Goal: Task Accomplishment & Management: Complete application form

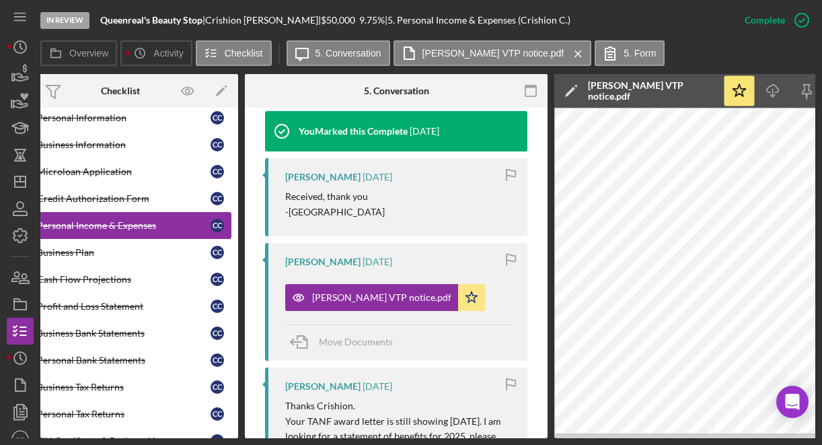
scroll to position [37, 0]
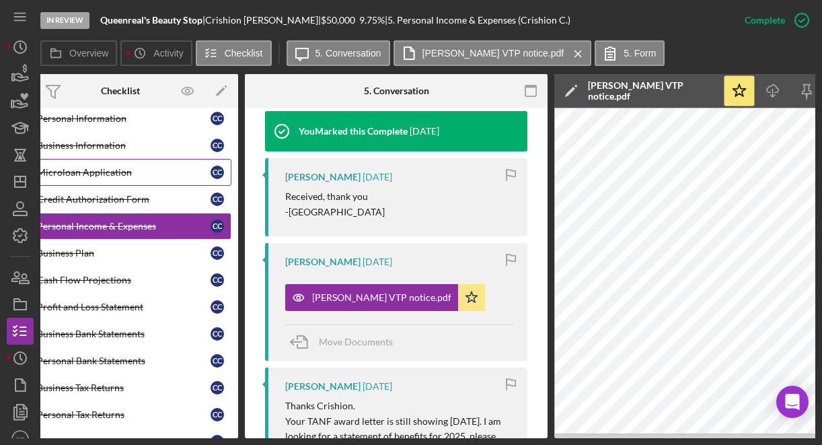
click at [134, 161] on link "Microloan Application Microloan Application C C" at bounding box center [120, 172] width 222 height 27
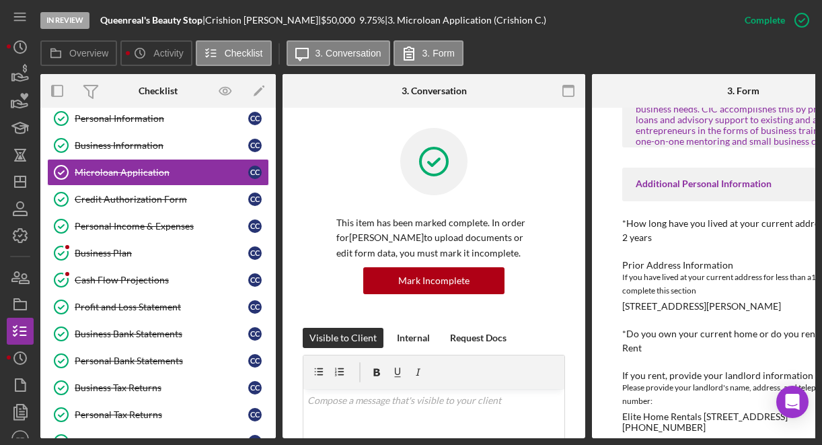
scroll to position [434, 0]
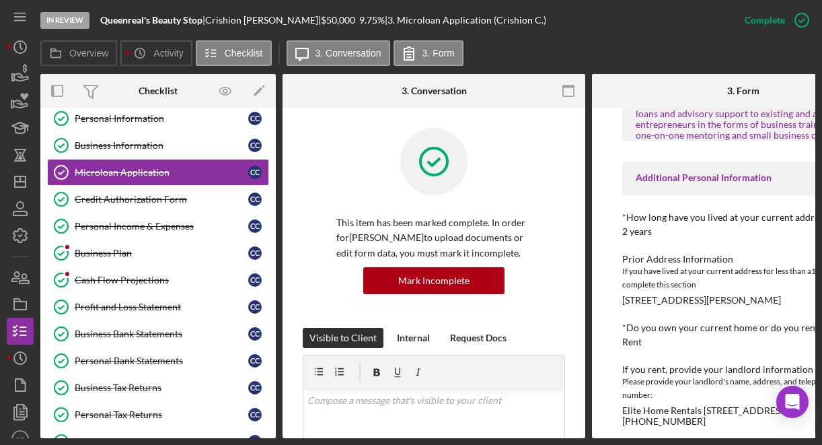
click at [650, 303] on div "1021 Ardmore Dr Lynchburg,Va 24501" at bounding box center [701, 300] width 159 height 11
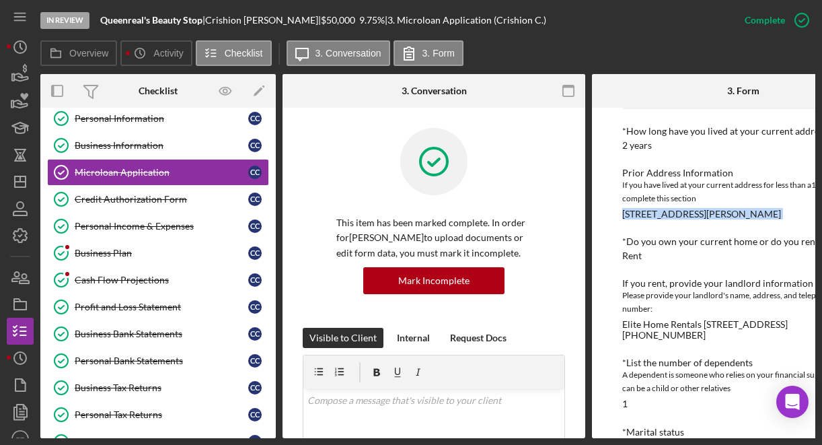
scroll to position [522, 0]
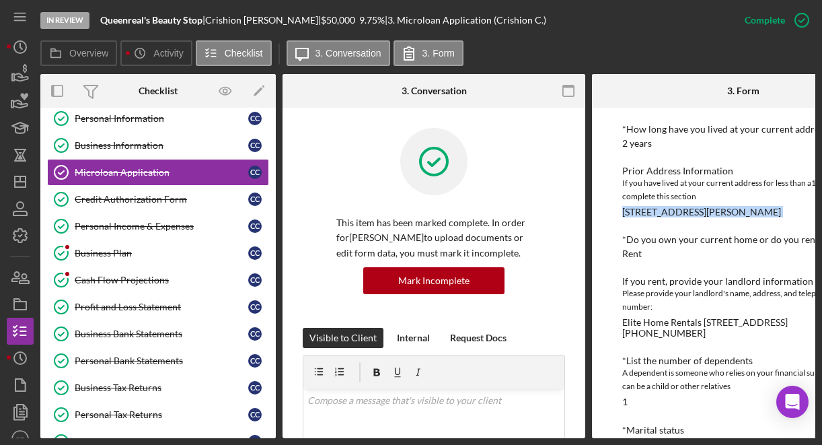
copy div "1021 Ardmore Dr Lynchburg,Va 24501"
click at [144, 233] on link "Personal Income & Expenses Personal Income & Expenses C C" at bounding box center [158, 226] width 222 height 27
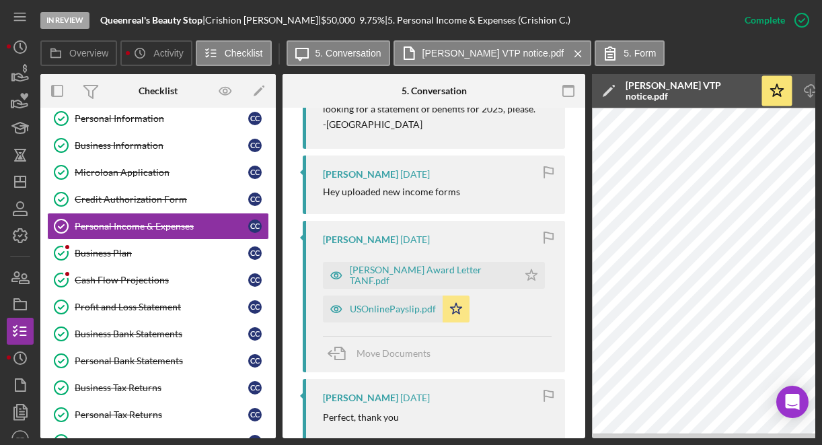
scroll to position [778, 0]
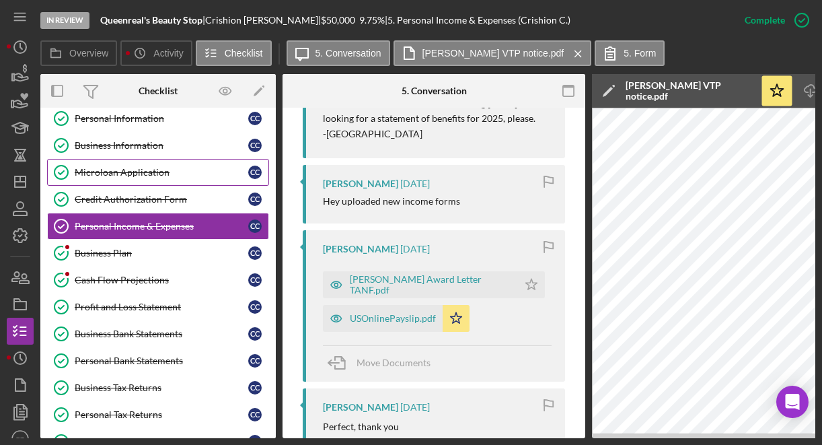
click at [133, 172] on div "Microloan Application" at bounding box center [162, 172] width 174 height 11
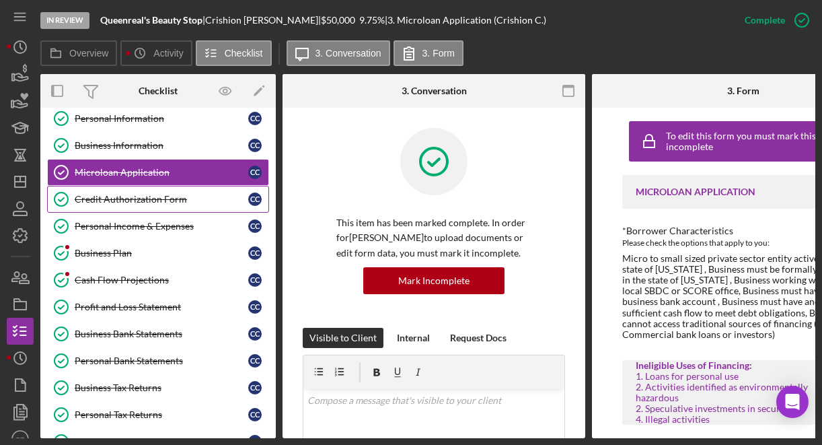
click at [142, 194] on div "Credit Authorization Form" at bounding box center [162, 199] width 174 height 11
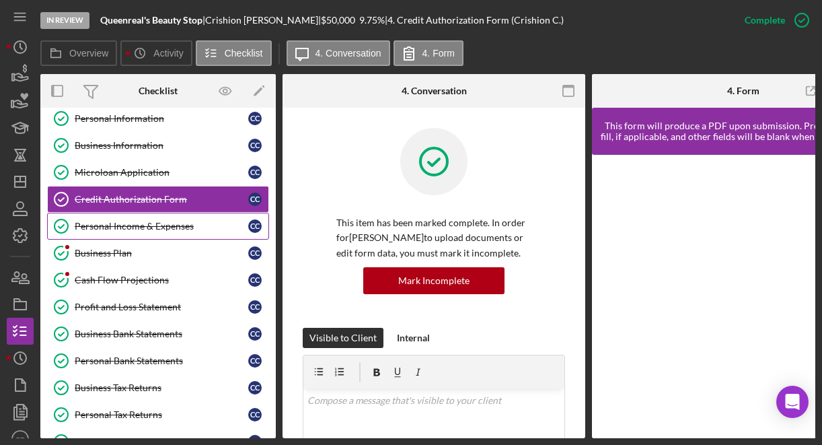
click at [155, 227] on div "Personal Income & Expenses" at bounding box center [162, 226] width 174 height 11
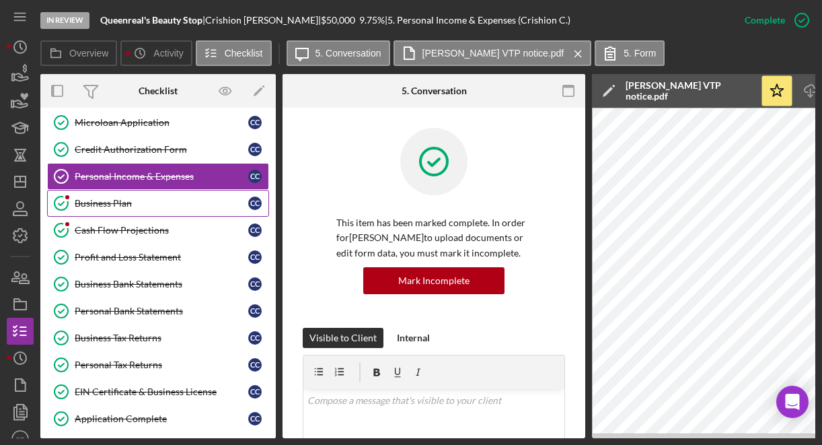
scroll to position [111, 0]
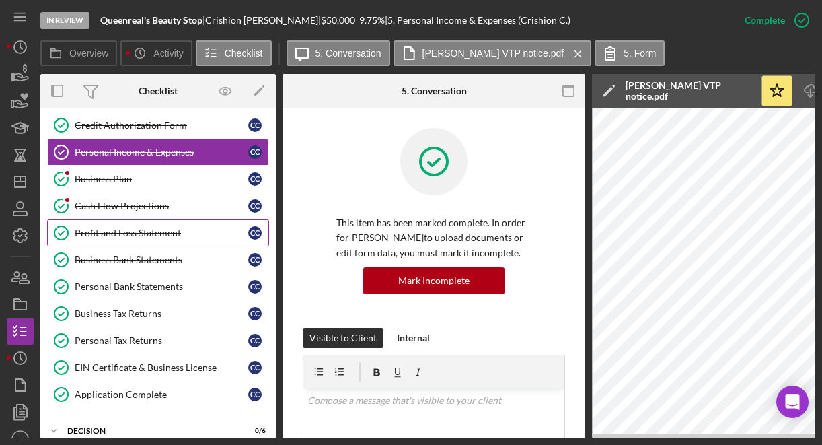
click at [143, 227] on div "Profit and Loss Statement" at bounding box center [162, 232] width 174 height 11
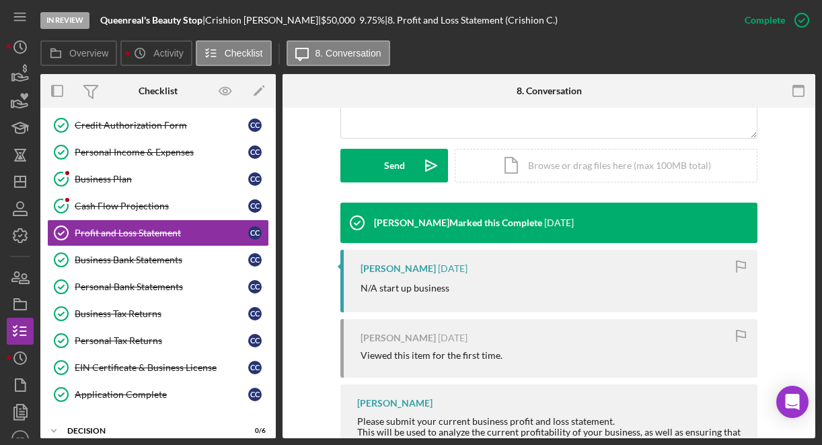
scroll to position [417, 0]
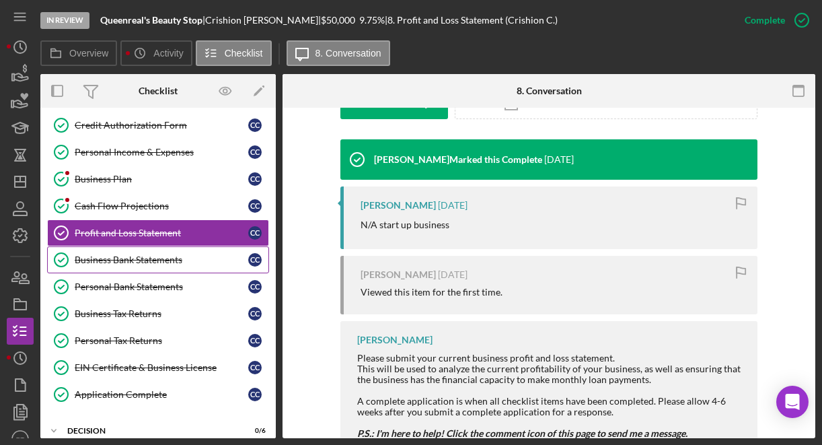
click at [155, 270] on link "Business Bank Statements Business Bank Statements C C" at bounding box center [158, 259] width 222 height 27
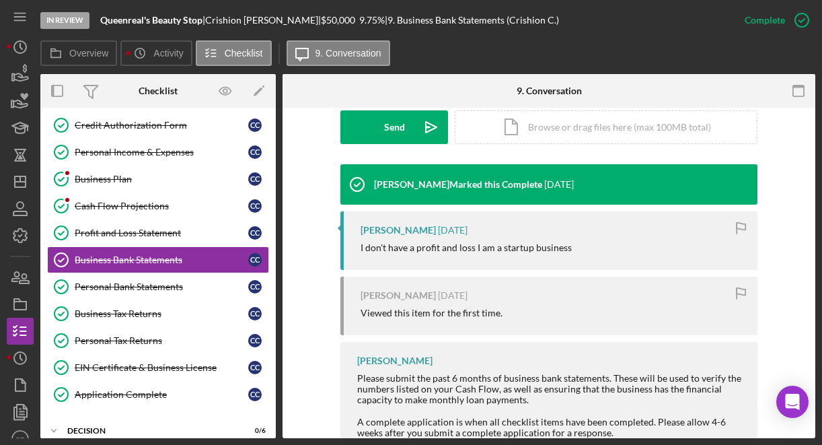
scroll to position [479, 0]
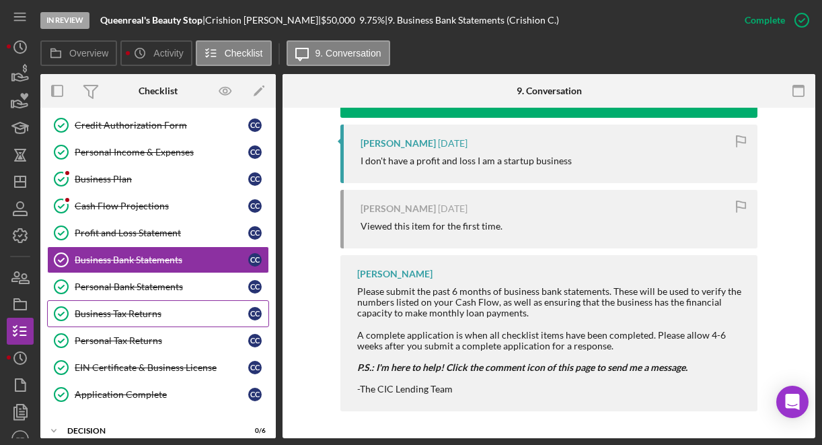
click at [130, 309] on div "Business Tax Returns" at bounding box center [162, 313] width 174 height 11
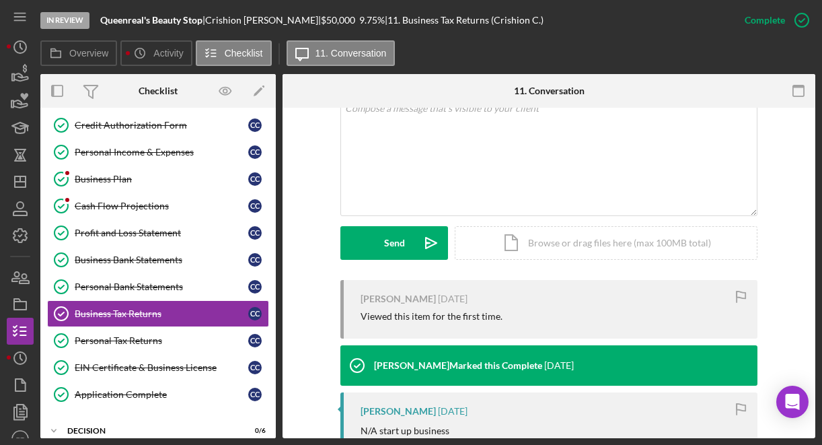
scroll to position [472, 0]
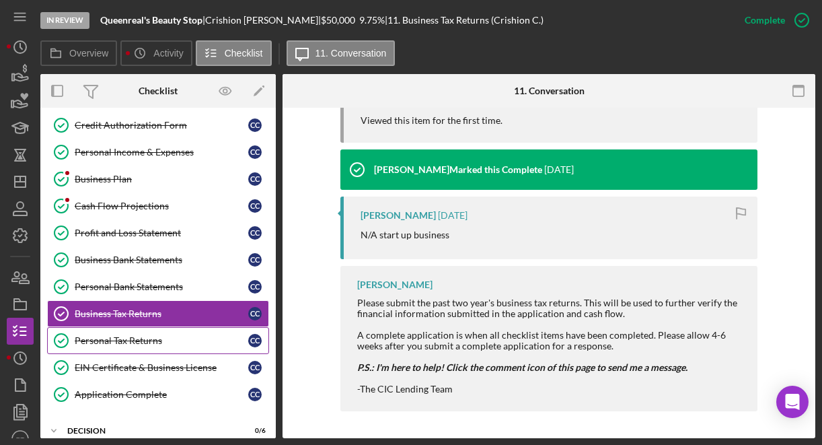
click at [137, 342] on div "Personal Tax Returns" at bounding box center [162, 340] width 174 height 11
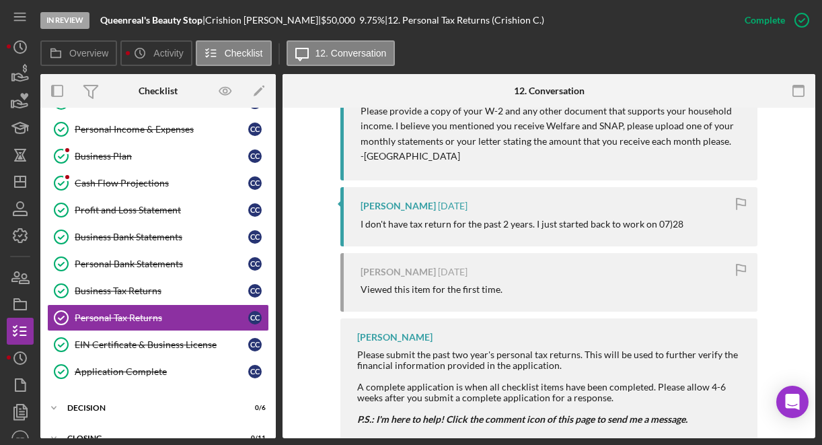
scroll to position [533, 0]
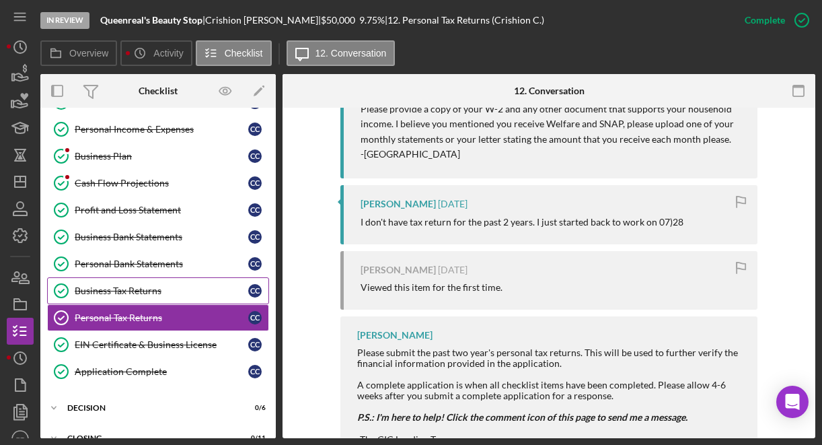
click at [167, 285] on div "Business Tax Returns" at bounding box center [162, 290] width 174 height 11
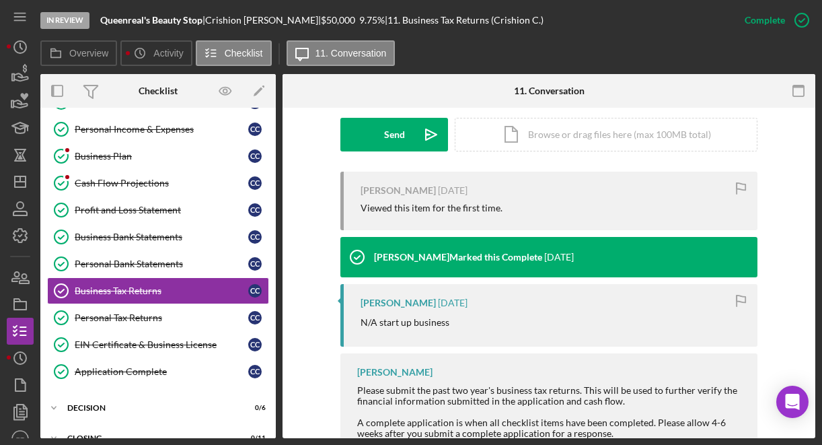
scroll to position [472, 0]
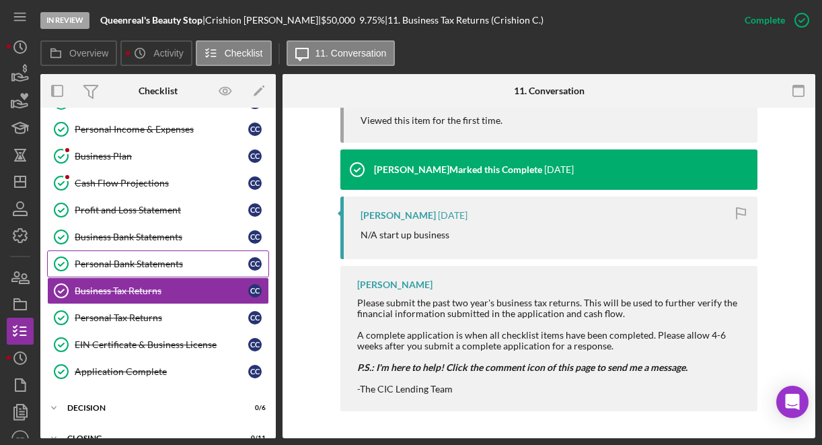
click at [165, 253] on link "Personal Bank Statements Personal Bank Statements C C" at bounding box center [158, 263] width 222 height 27
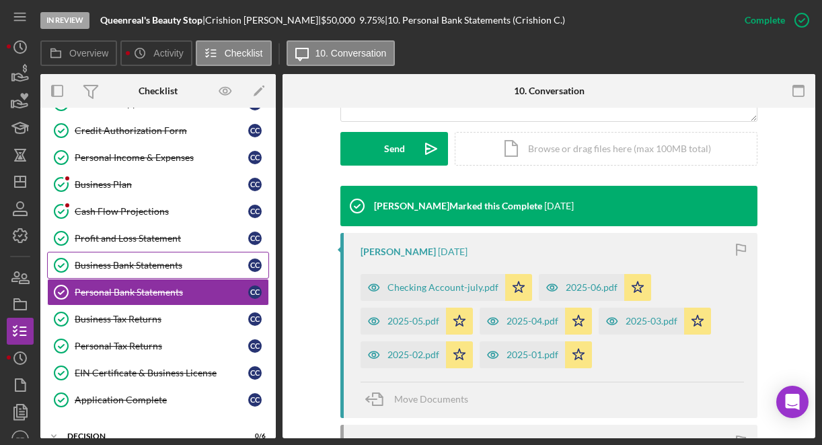
scroll to position [89, 0]
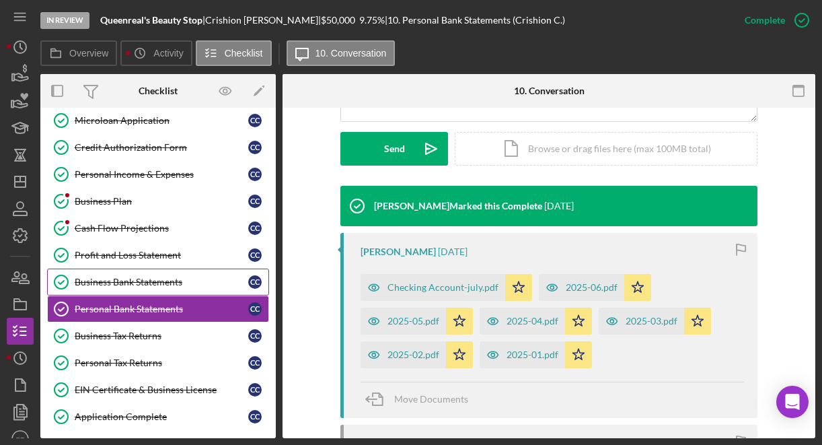
click at [135, 286] on div "Business Bank Statements" at bounding box center [162, 281] width 174 height 11
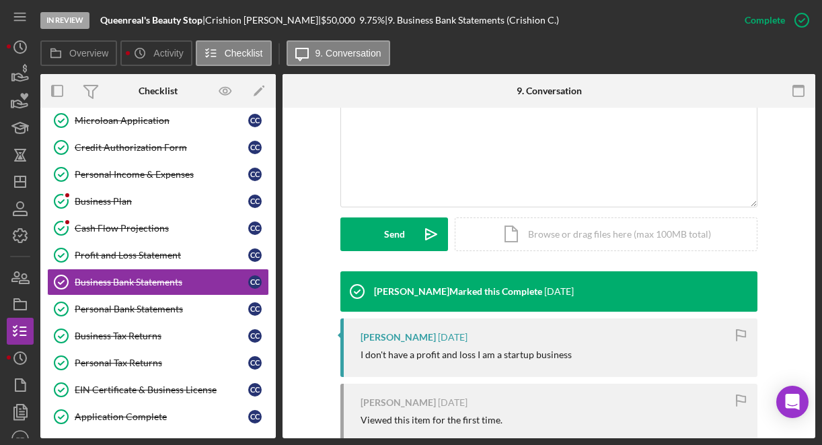
scroll to position [308, 0]
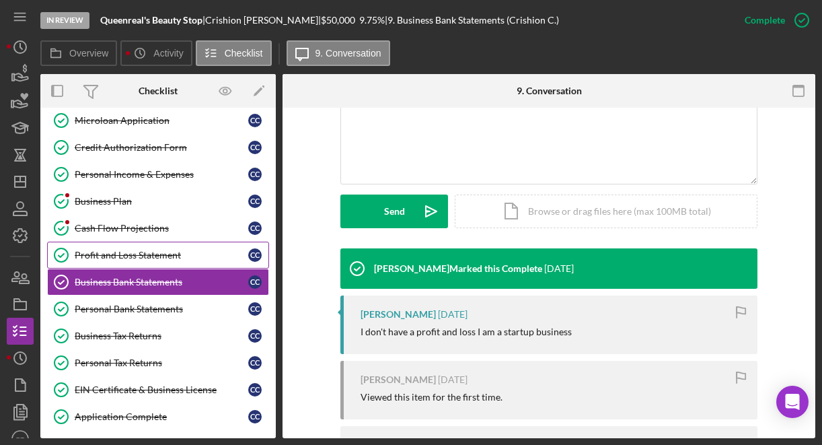
click at [137, 259] on div "Profit and Loss Statement" at bounding box center [162, 255] width 174 height 11
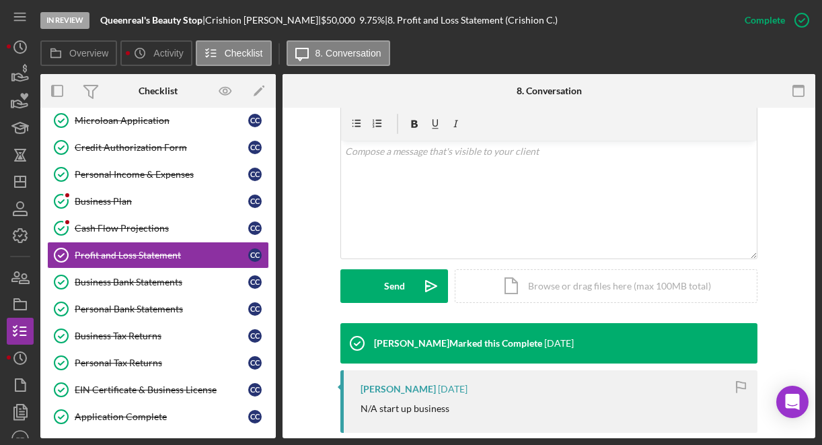
scroll to position [344, 0]
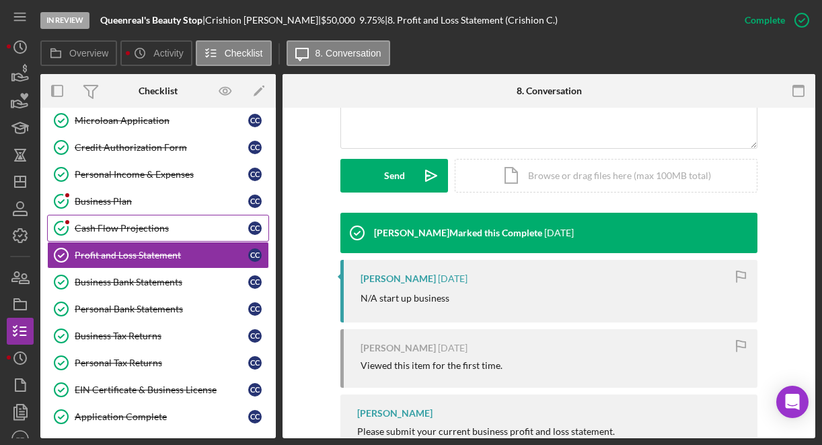
click at [161, 227] on div "Cash Flow Projections" at bounding box center [162, 228] width 174 height 11
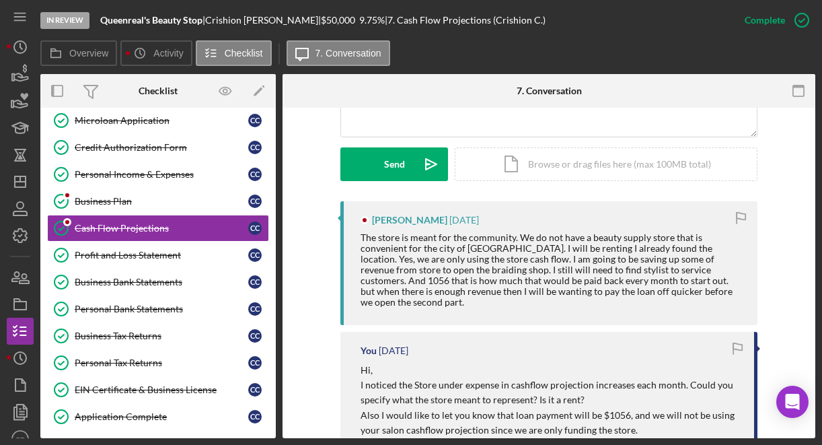
scroll to position [344, 0]
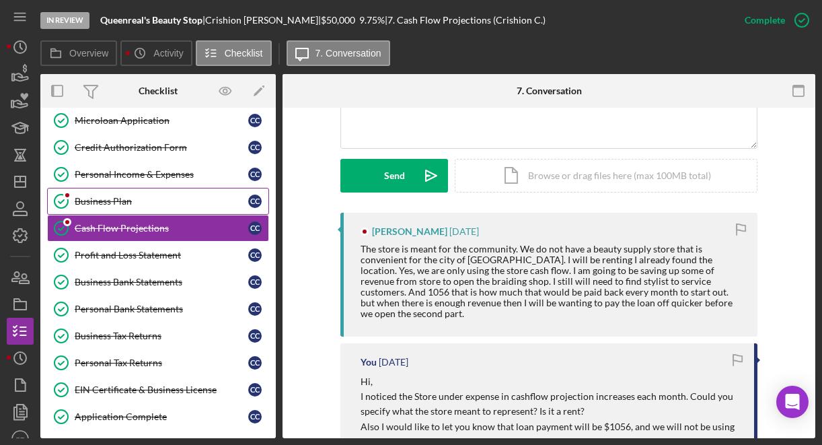
click at [176, 204] on div "Business Plan" at bounding box center [162, 201] width 174 height 11
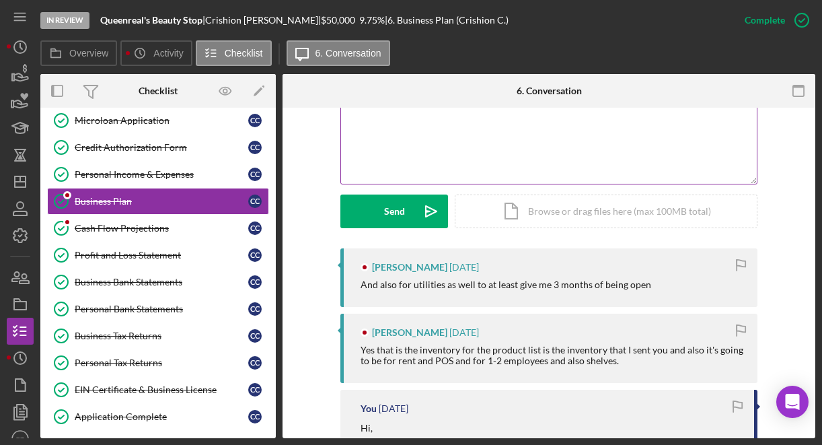
scroll to position [270, 0]
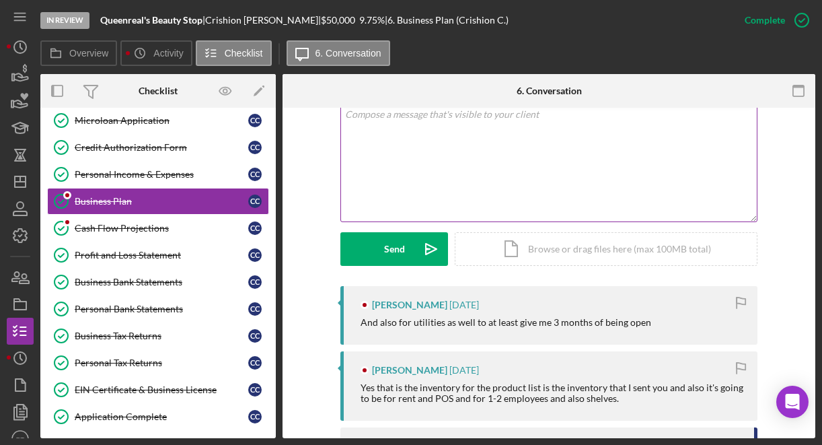
click at [406, 159] on div "v Color teal Color pink Remove color Add row above Add row below Add column bef…" at bounding box center [549, 163] width 416 height 118
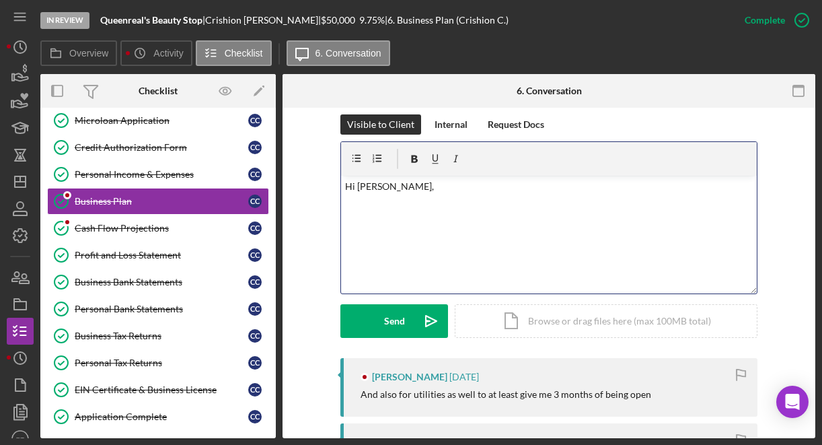
scroll to position [639, 0]
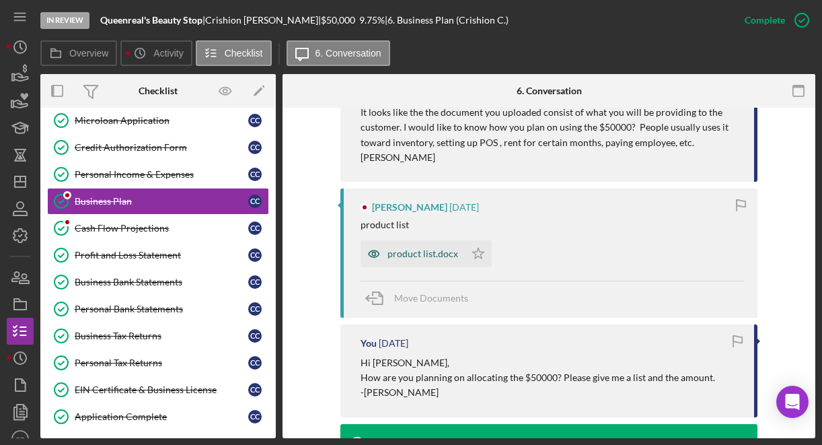
click at [408, 254] on div "product list.docx" at bounding box center [422, 253] width 71 height 11
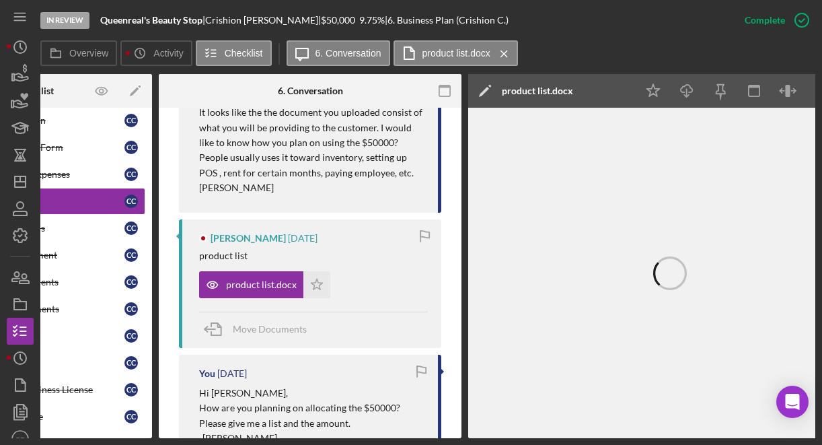
scroll to position [0, 180]
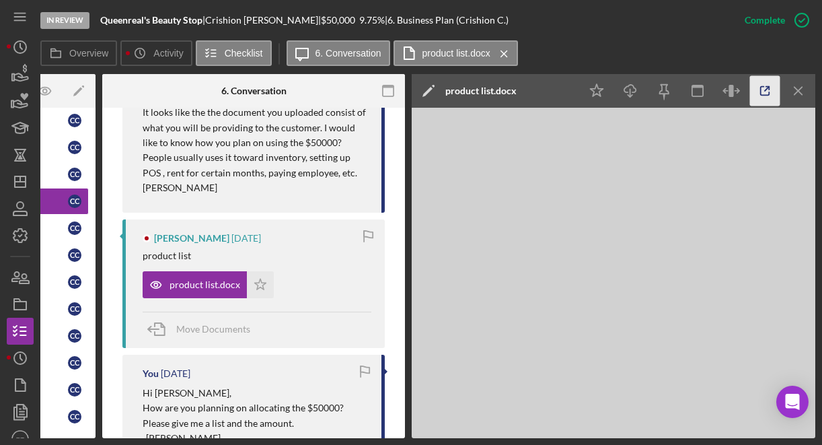
click at [771, 85] on icon "button" at bounding box center [765, 91] width 30 height 30
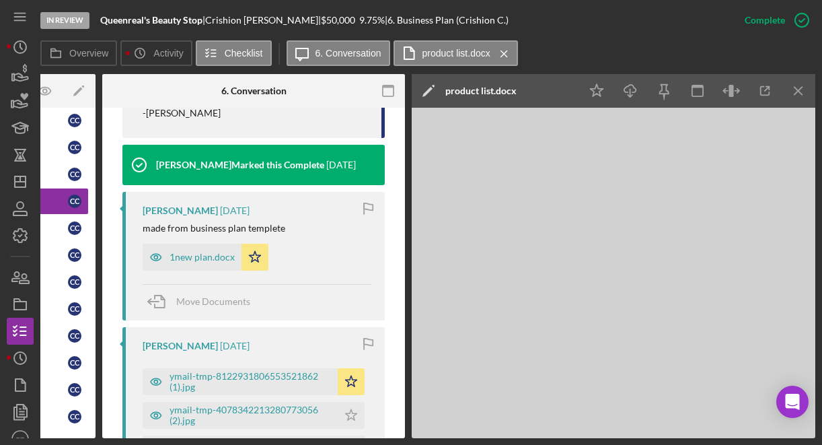
scroll to position [1026, 0]
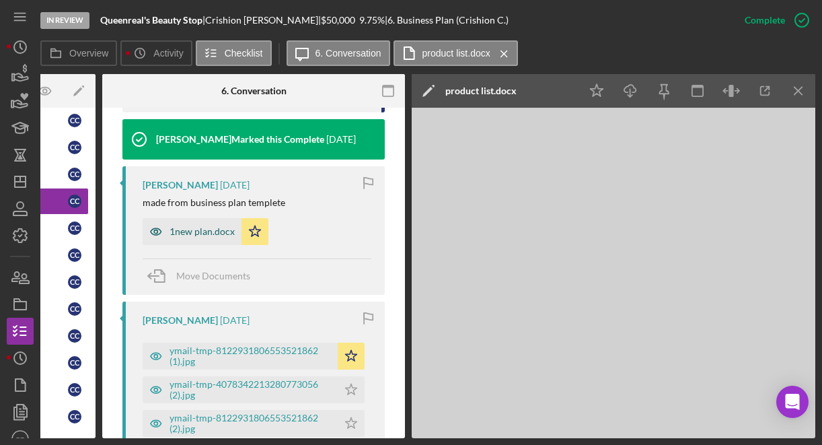
click at [200, 231] on div "1new plan.docx" at bounding box center [201, 231] width 65 height 11
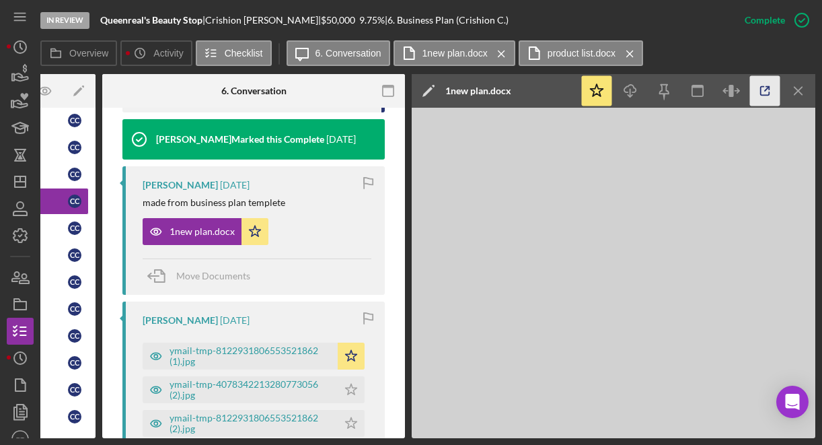
click at [763, 96] on icon "button" at bounding box center [765, 91] width 30 height 30
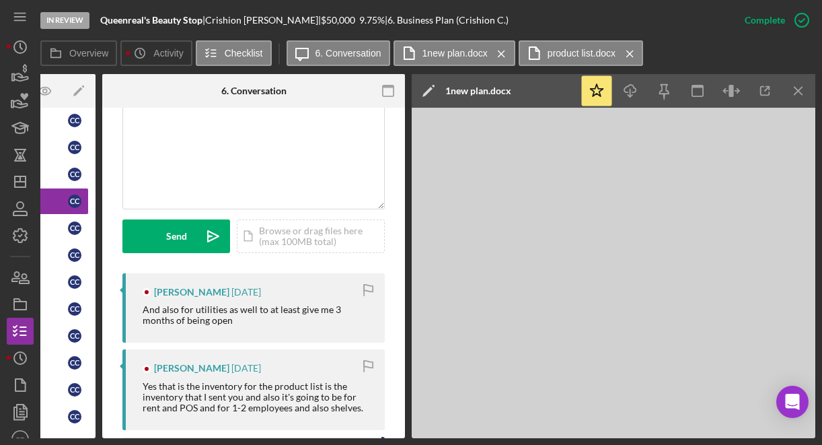
scroll to position [172, 0]
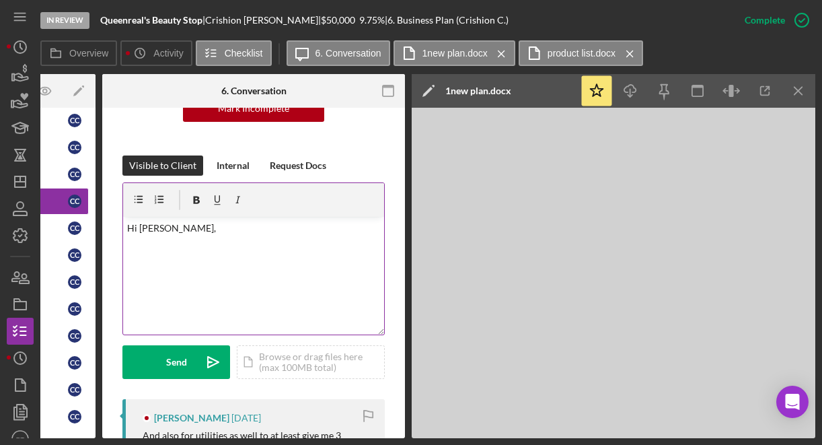
click at [246, 245] on p at bounding box center [254, 246] width 254 height 15
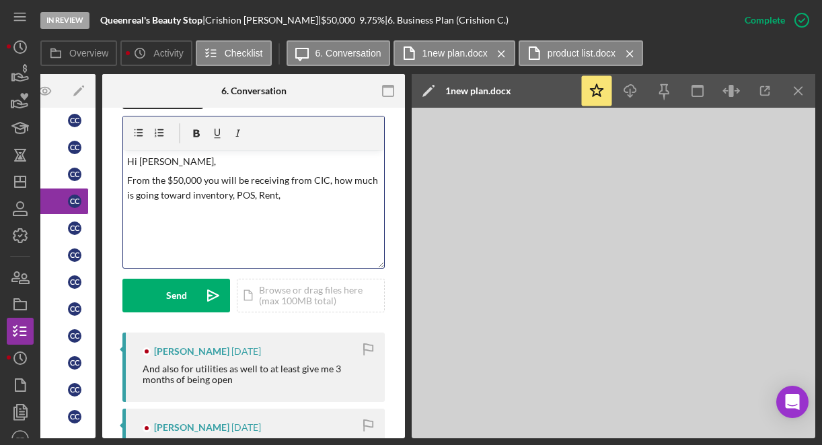
scroll to position [237, 0]
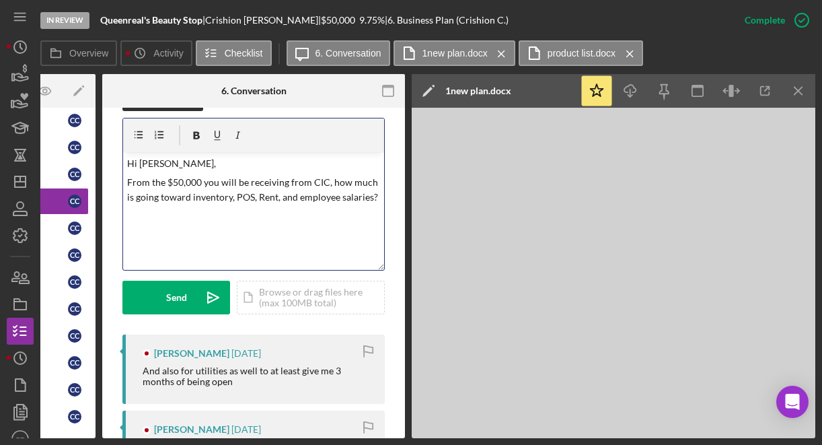
click at [139, 205] on p "From the $50,000 you will be receiving from CIC, how much is going toward inven…" at bounding box center [254, 190] width 254 height 30
click at [243, 205] on p "From the $50,000 you will be receiving from CIC, how much is going toward inven…" at bounding box center [254, 190] width 254 height 30
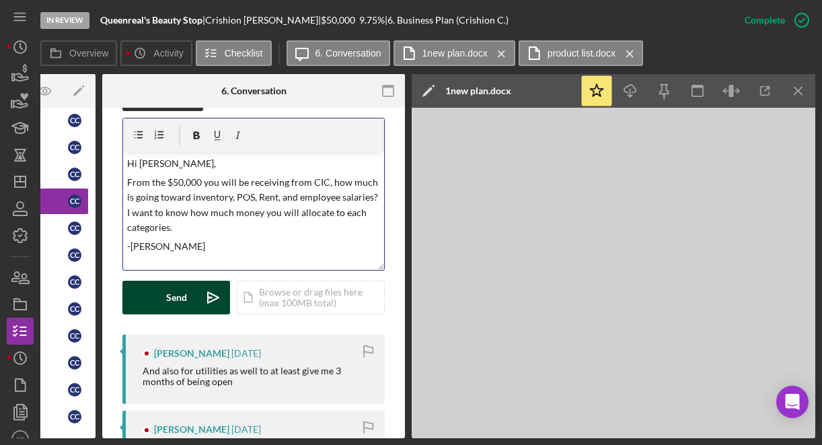
click at [176, 297] on div "Send" at bounding box center [176, 297] width 21 height 34
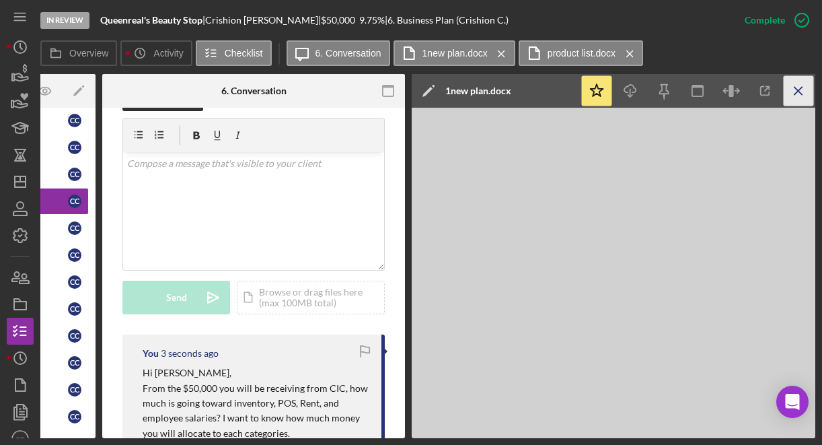
click at [802, 90] on icon "Icon/Menu Close" at bounding box center [799, 91] width 30 height 30
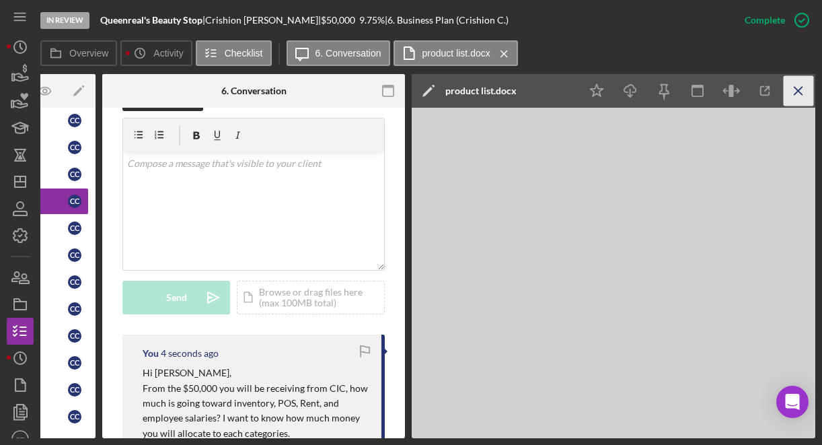
click at [795, 90] on icon "Icon/Menu Close" at bounding box center [799, 91] width 30 height 30
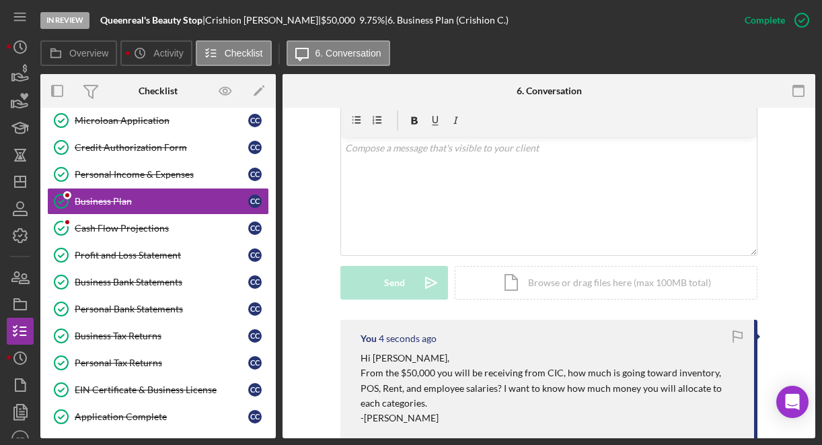
scroll to position [222, 0]
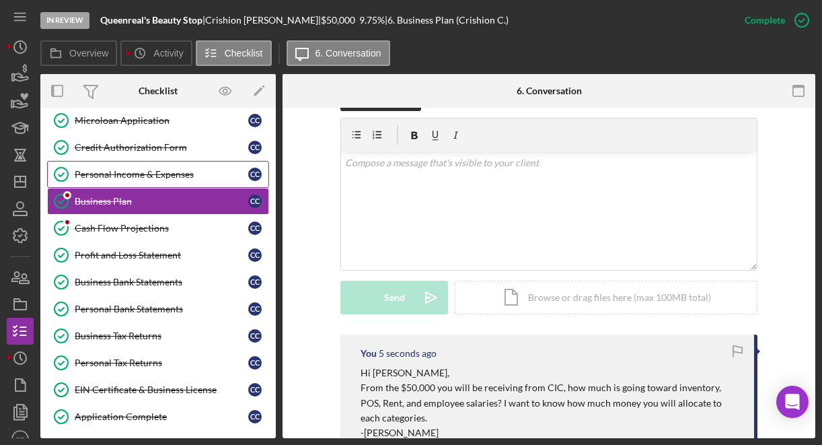
click at [151, 169] on div "Personal Income & Expenses" at bounding box center [162, 174] width 174 height 11
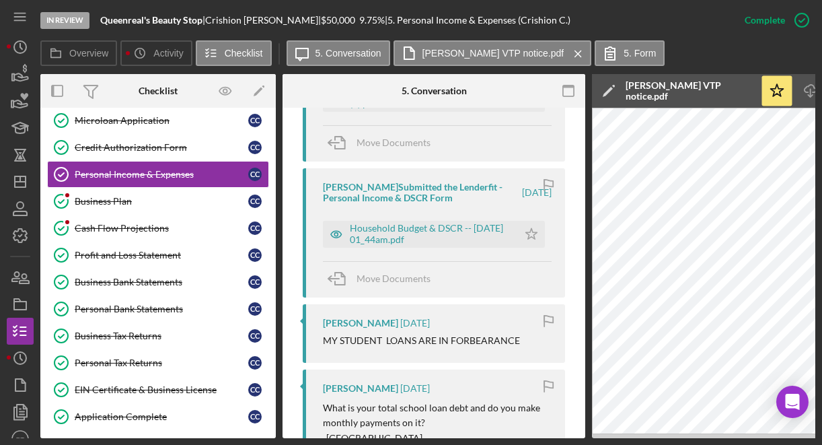
scroll to position [1460, 0]
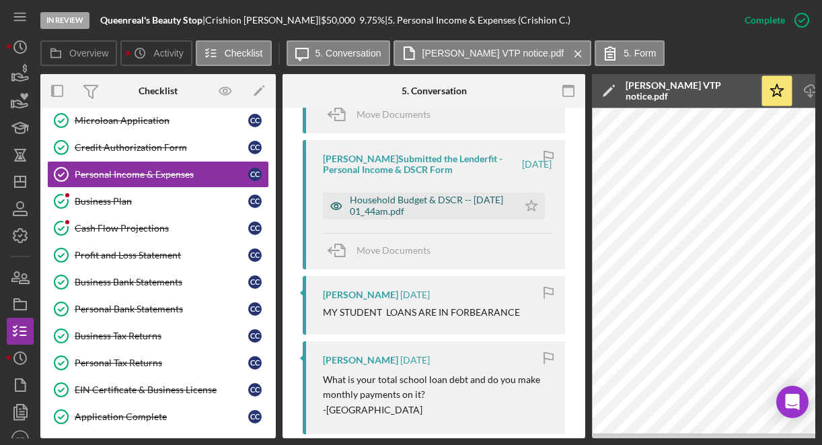
click at [417, 211] on div "Household Budget & DSCR -- 2025-08-08 01_44am.pdf" at bounding box center [430, 205] width 161 height 22
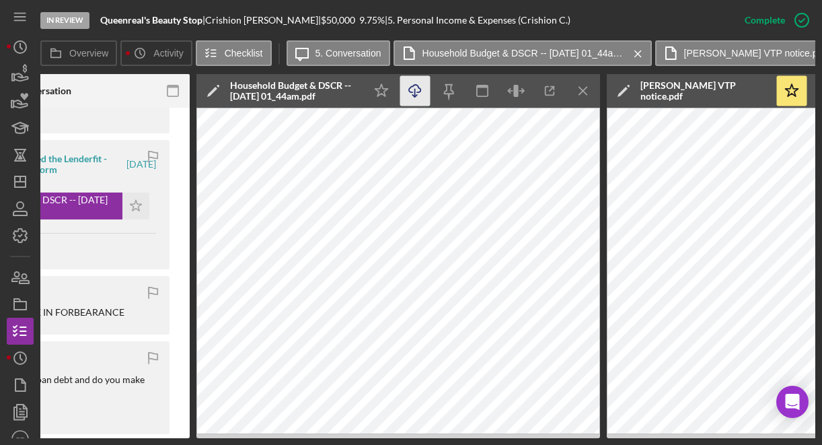
scroll to position [0, 457]
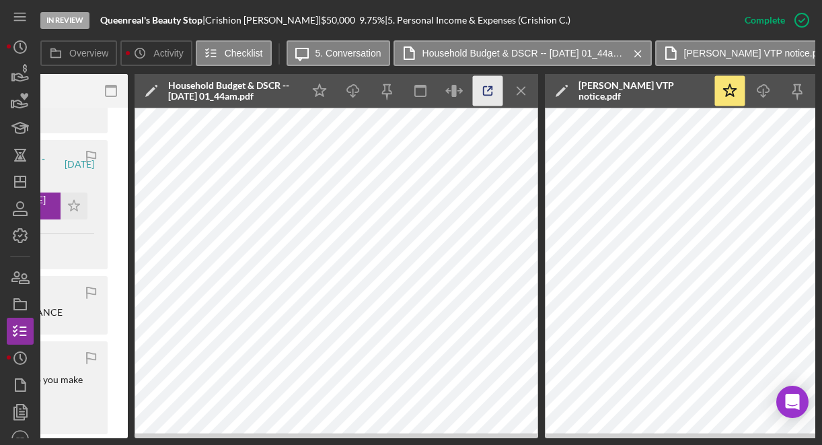
click at [484, 97] on icon "button" at bounding box center [488, 91] width 30 height 30
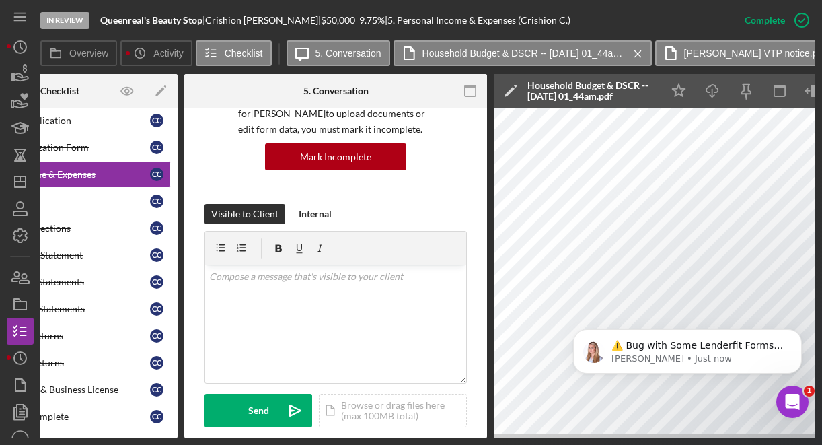
scroll to position [42, 0]
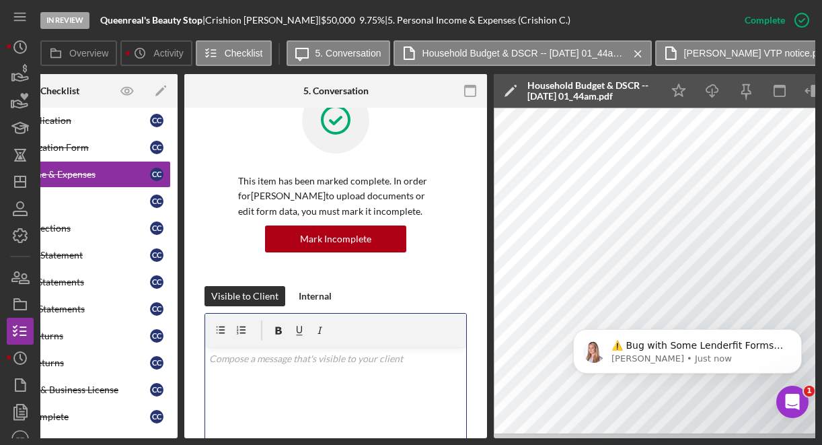
click at [247, 368] on div "v Color teal Color pink Remove color Add row above Add row below Add column bef…" at bounding box center [335, 406] width 261 height 118
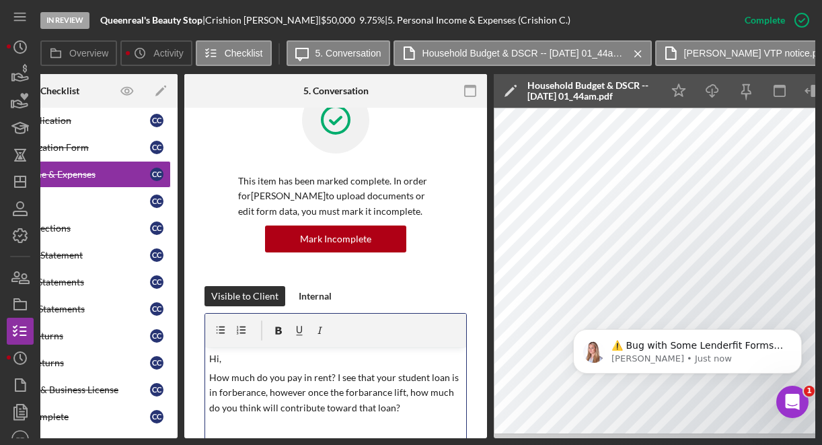
click at [260, 402] on p "How much do you pay in rent? I see that your student loan is in forberance, how…" at bounding box center [336, 392] width 254 height 45
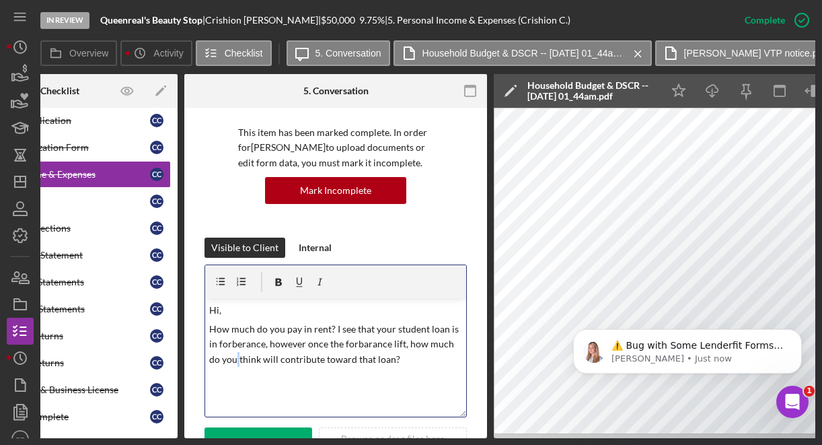
scroll to position [115, 0]
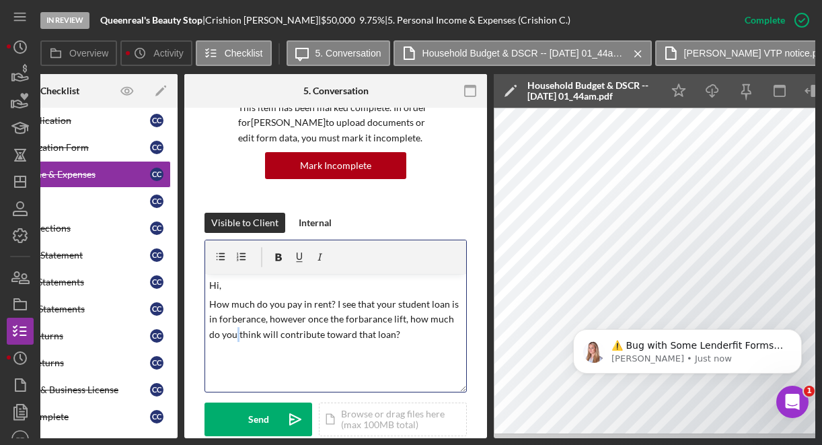
copy p "How much do you pay in rent? I see that your student loan is in forberance, how…"
click at [270, 322] on p "How much do you pay in rent? I see that your student loan is in forberance, how…" at bounding box center [336, 319] width 254 height 45
click at [248, 323] on p "How much do you pay in rent? I see that your student loan is in forberance, how…" at bounding box center [336, 319] width 254 height 45
click at [380, 321] on p "How much do you pay in rent? I see that your student loan is in forbearance, ho…" at bounding box center [336, 319] width 254 height 45
click at [251, 322] on p "How much do you pay in rent? I see that your student loan is in forbearance, ho…" at bounding box center [336, 319] width 254 height 45
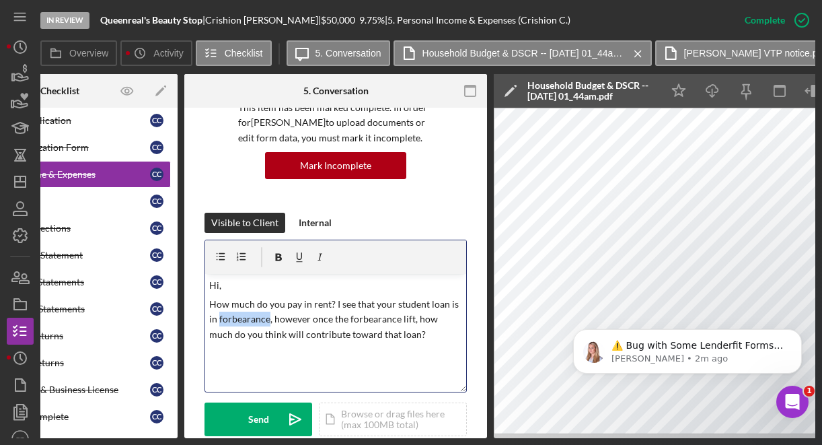
click at [251, 322] on p "How much do you pay in rent? I see that your student loan is in forbearance, ho…" at bounding box center [336, 319] width 254 height 45
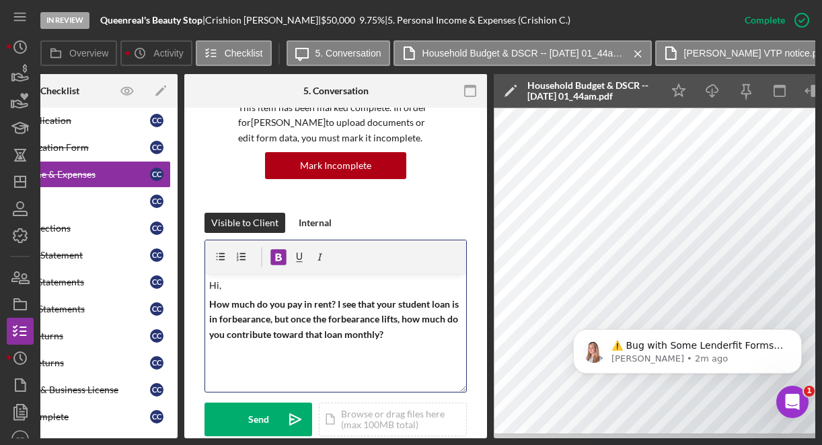
click at [273, 312] on p "How much do you pay in rent? I see that your student loan is in forbearance, bu…" at bounding box center [336, 319] width 254 height 45
click at [278, 254] on icon "button" at bounding box center [279, 257] width 7 height 7
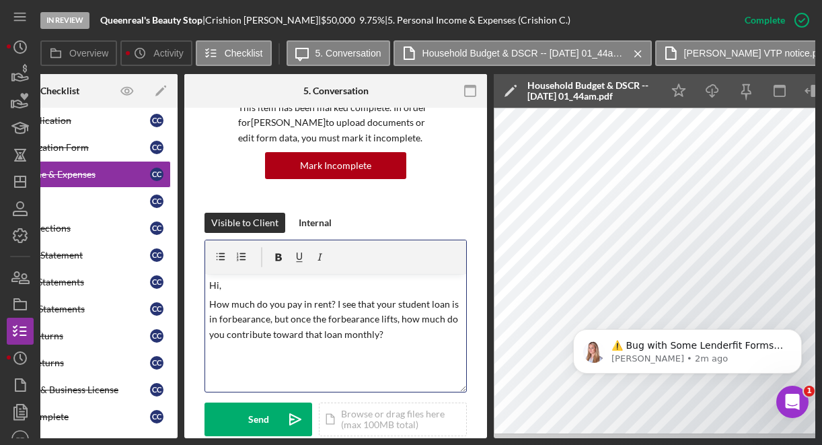
click at [402, 334] on p "How much do you pay in rent? I see that your student loan is in forbearance, bu…" at bounding box center [336, 319] width 254 height 45
click at [230, 334] on p "How much do you pay in rent? I see that your student loan is in forbearance, bu…" at bounding box center [336, 319] width 254 height 45
click at [324, 332] on p "How much do you pay in rent? I see that your student loan is in forbearance, bu…" at bounding box center [336, 319] width 254 height 45
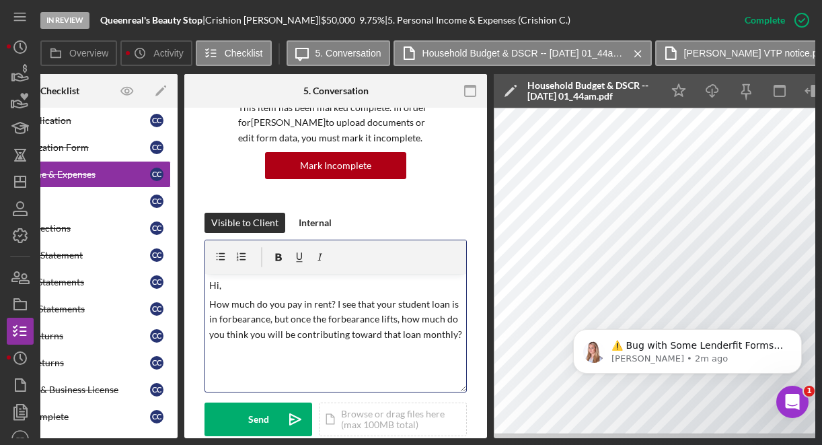
click at [361, 342] on p "How much do you pay in rent? I see that your student loan is in forbearance, bu…" at bounding box center [336, 319] width 254 height 45
click at [391, 336] on p "How much do you pay in rent? I see that your student loan is in forbearance, bu…" at bounding box center [336, 319] width 254 height 45
click at [210, 342] on p "How much do you pay in rent? I see that your student loan is in forbearance, bu…" at bounding box center [336, 319] width 254 height 45
click at [272, 342] on p "How much do you pay in rent? I see that your student loan is in forbearance, bu…" at bounding box center [336, 319] width 254 height 45
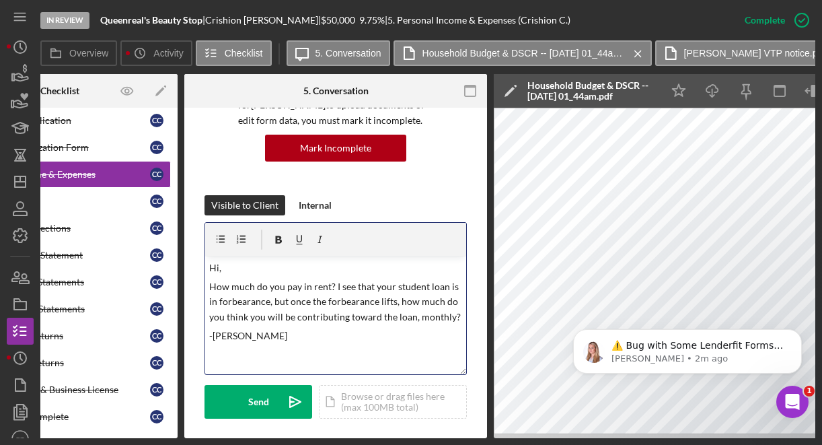
scroll to position [211, 0]
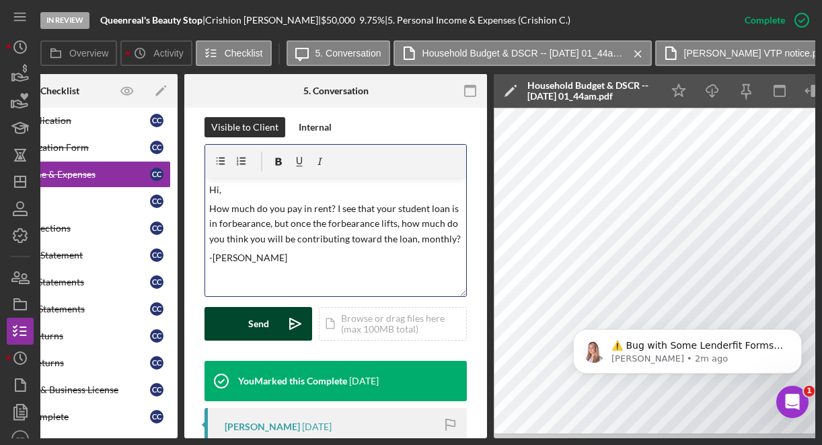
click at [286, 320] on icon "Icon/icon-invite-send" at bounding box center [295, 324] width 34 height 34
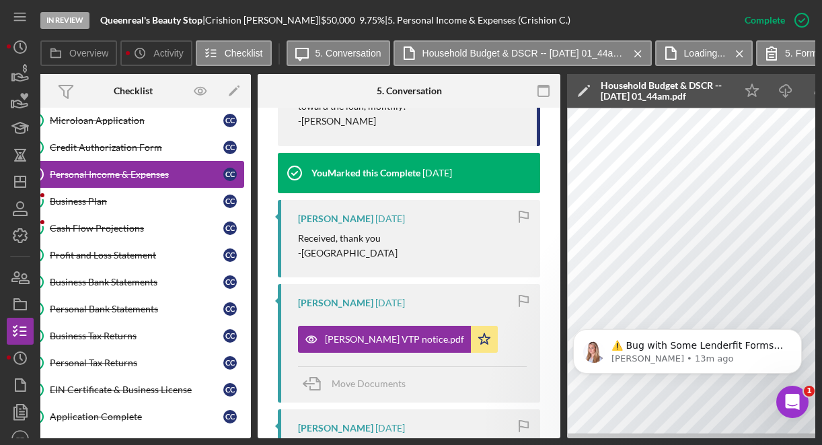
scroll to position [0, 0]
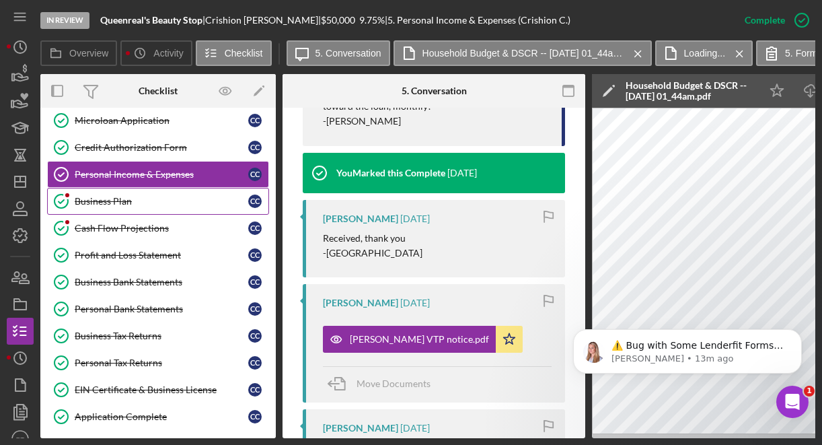
click at [135, 191] on link "Business Plan Business Plan C C" at bounding box center [158, 201] width 222 height 27
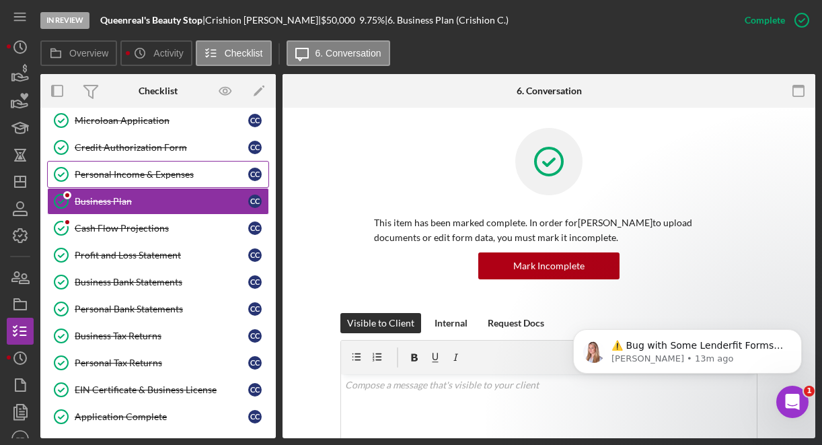
click at [149, 169] on div "Personal Income & Expenses" at bounding box center [162, 174] width 174 height 11
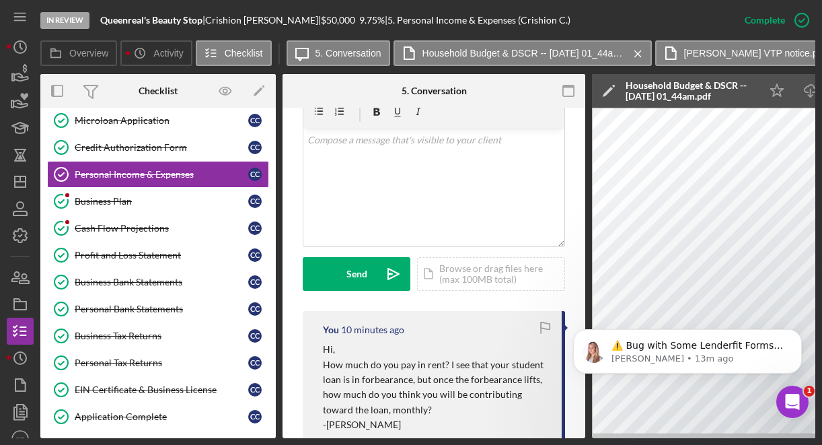
scroll to position [264, 0]
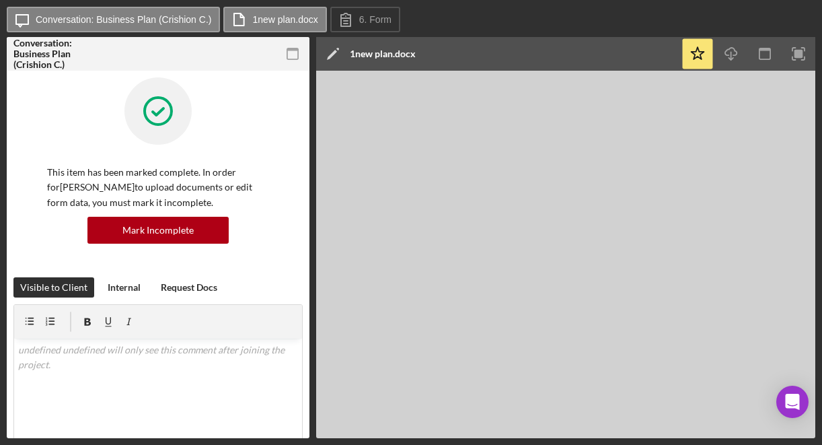
click at [166, 121] on icon at bounding box center [157, 110] width 67 height 67
click at [132, 366] on div "v Color teal Color pink Remove color Add row above Add row below Add column bef…" at bounding box center [158, 397] width 288 height 118
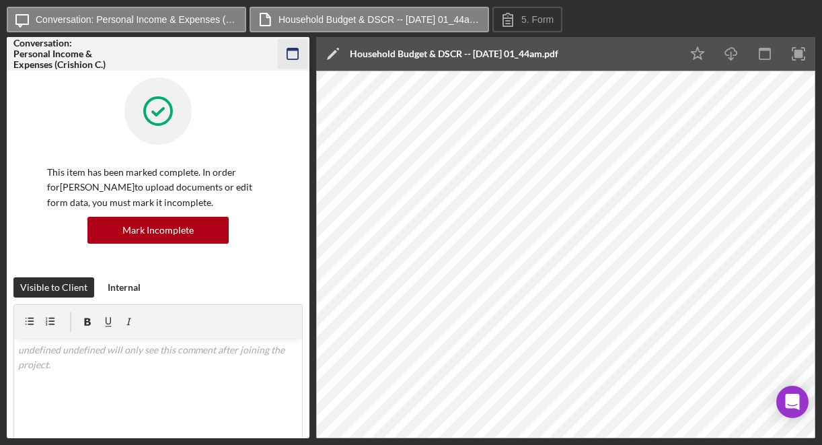
click at [294, 56] on icon "button" at bounding box center [293, 54] width 30 height 30
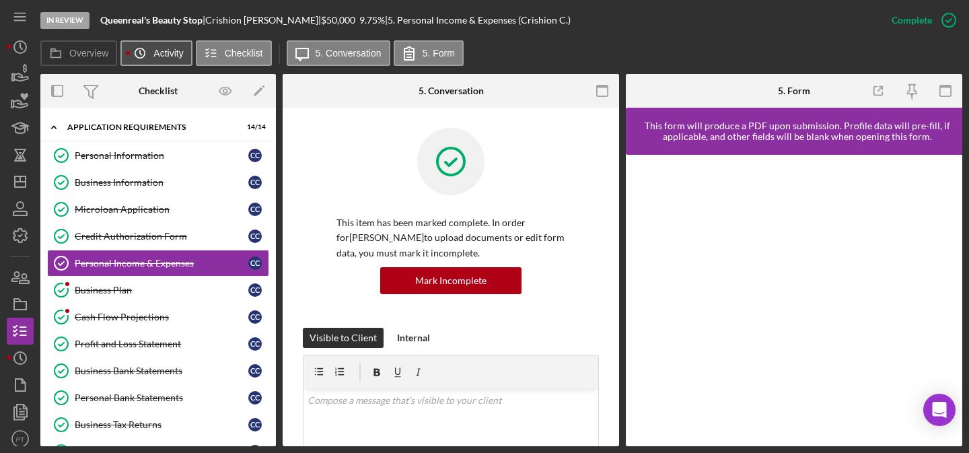
click at [128, 61] on icon "Icon/History" at bounding box center [139, 53] width 27 height 27
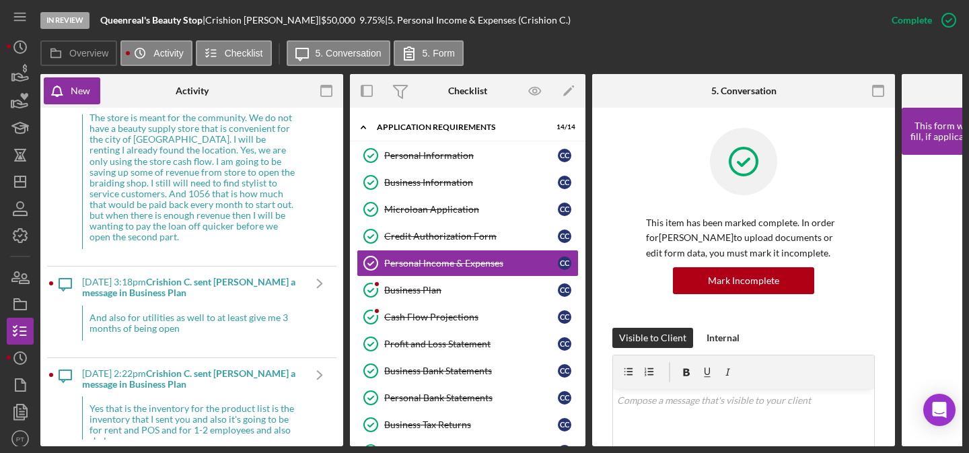
scroll to position [21, 0]
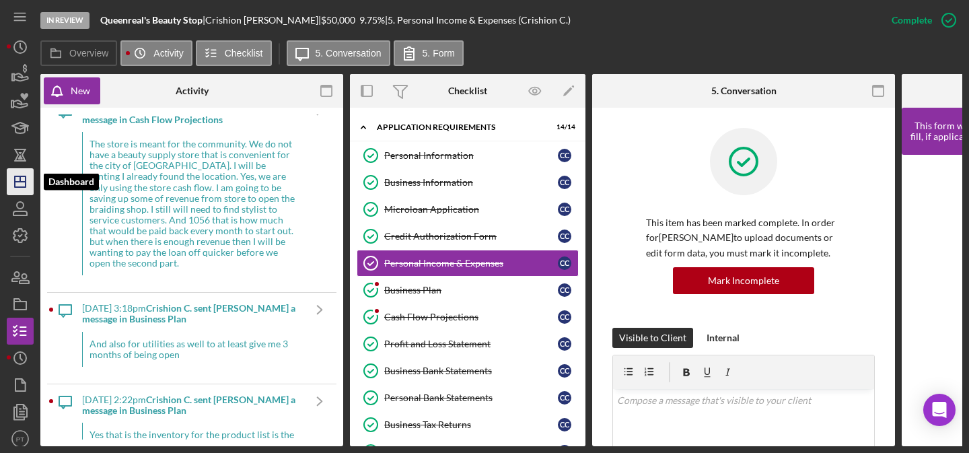
click at [15, 178] on polygon "button" at bounding box center [20, 181] width 11 height 11
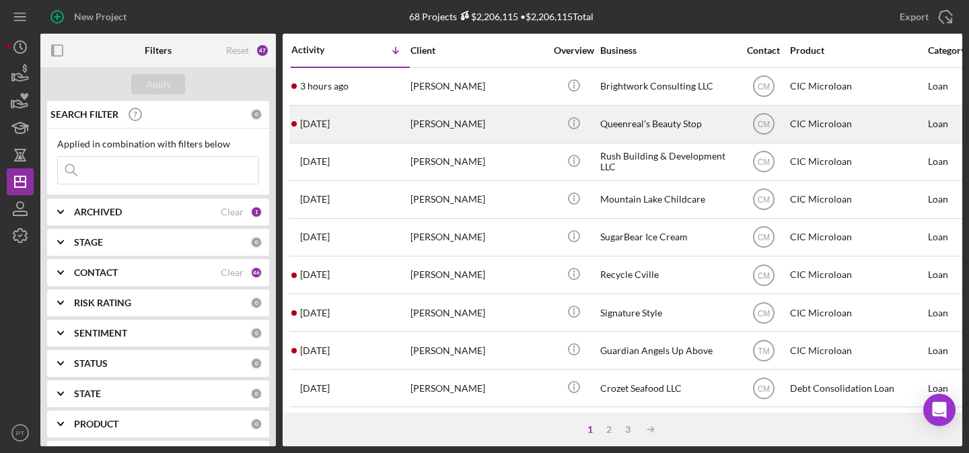
click at [424, 132] on div "[PERSON_NAME]" at bounding box center [477, 124] width 135 height 36
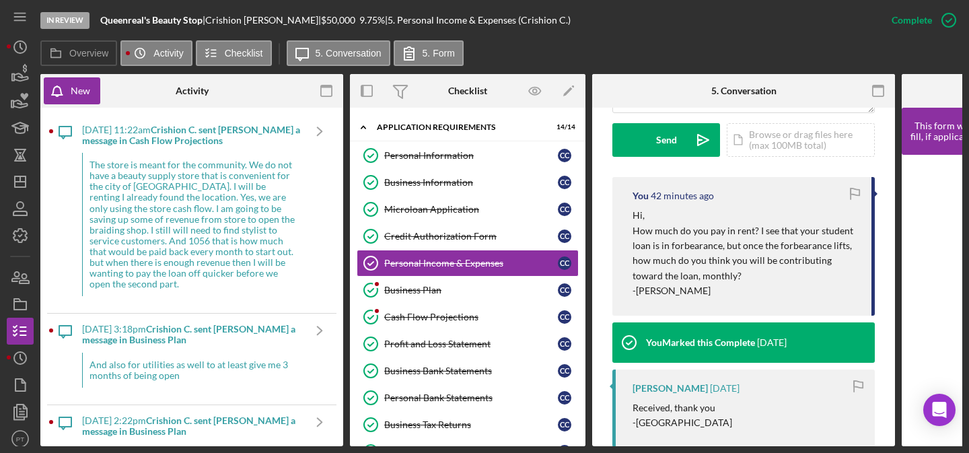
scroll to position [398, 0]
